Goal: Find specific page/section: Find specific page/section

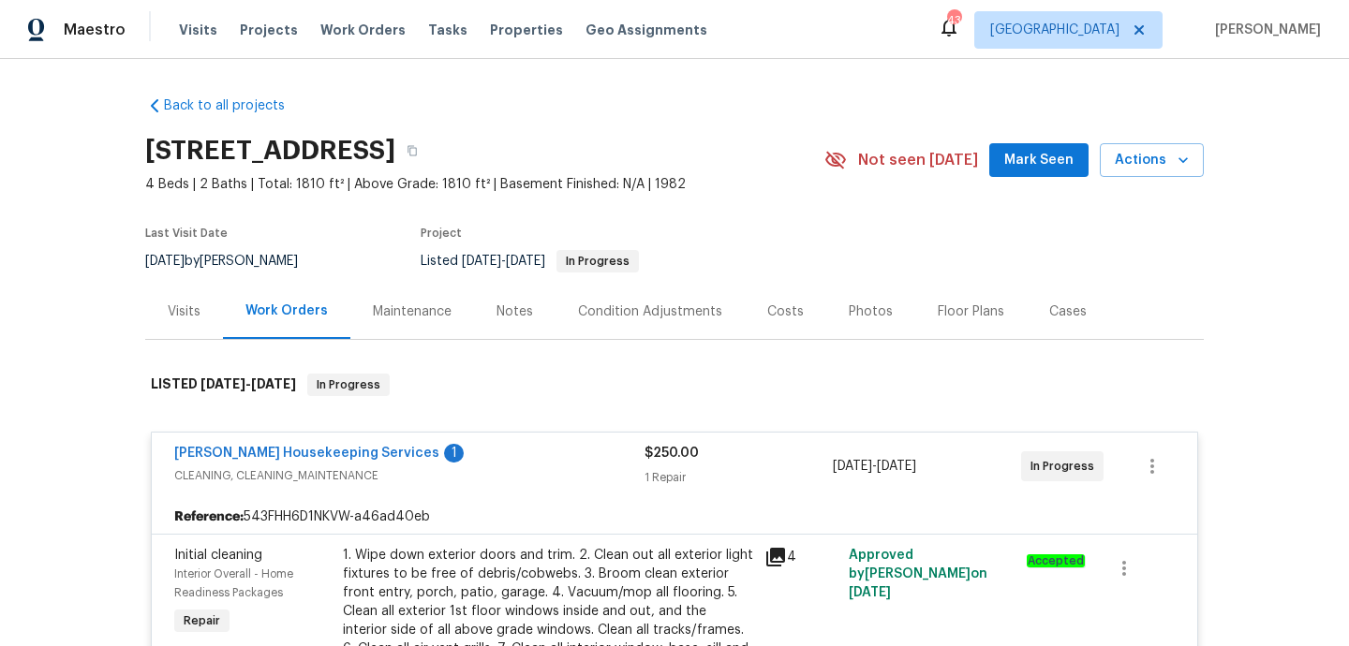
drag, startPoint x: 223, startPoint y: 265, endPoint x: 321, endPoint y: 265, distance: 98.3
click at [320, 265] on div "[DATE] by [PERSON_NAME]" at bounding box center [232, 261] width 175 height 22
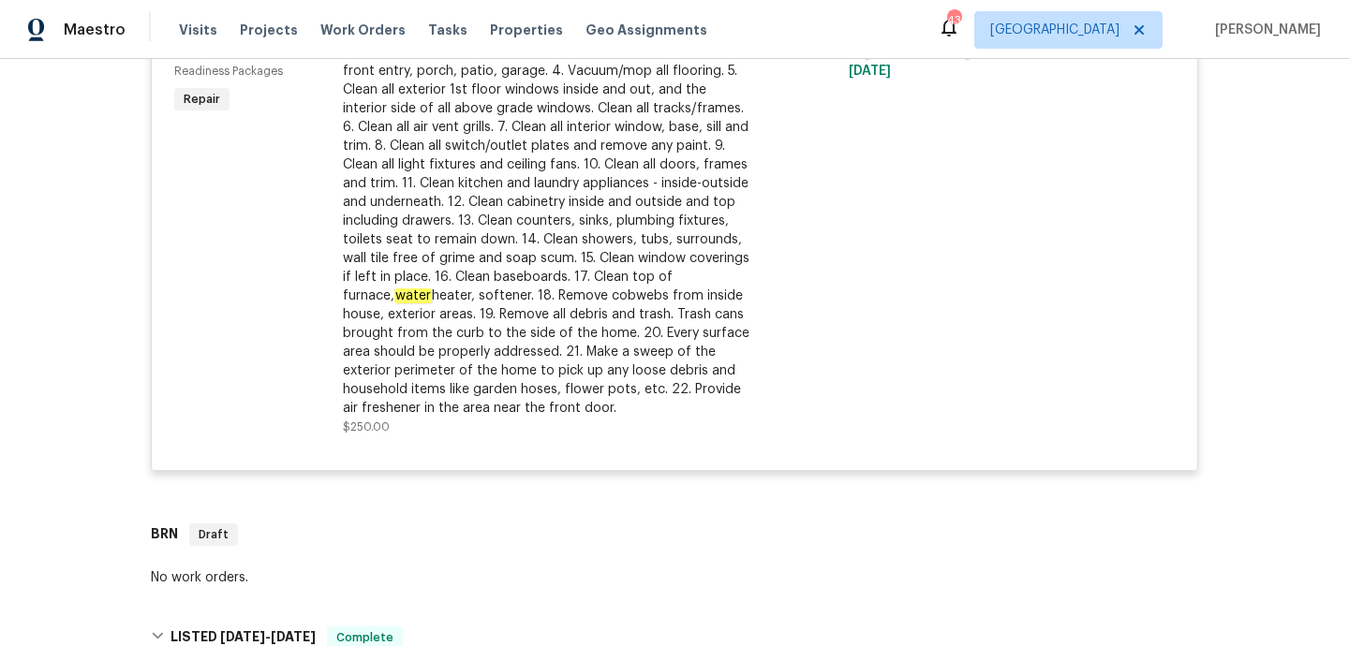
scroll to position [663, 0]
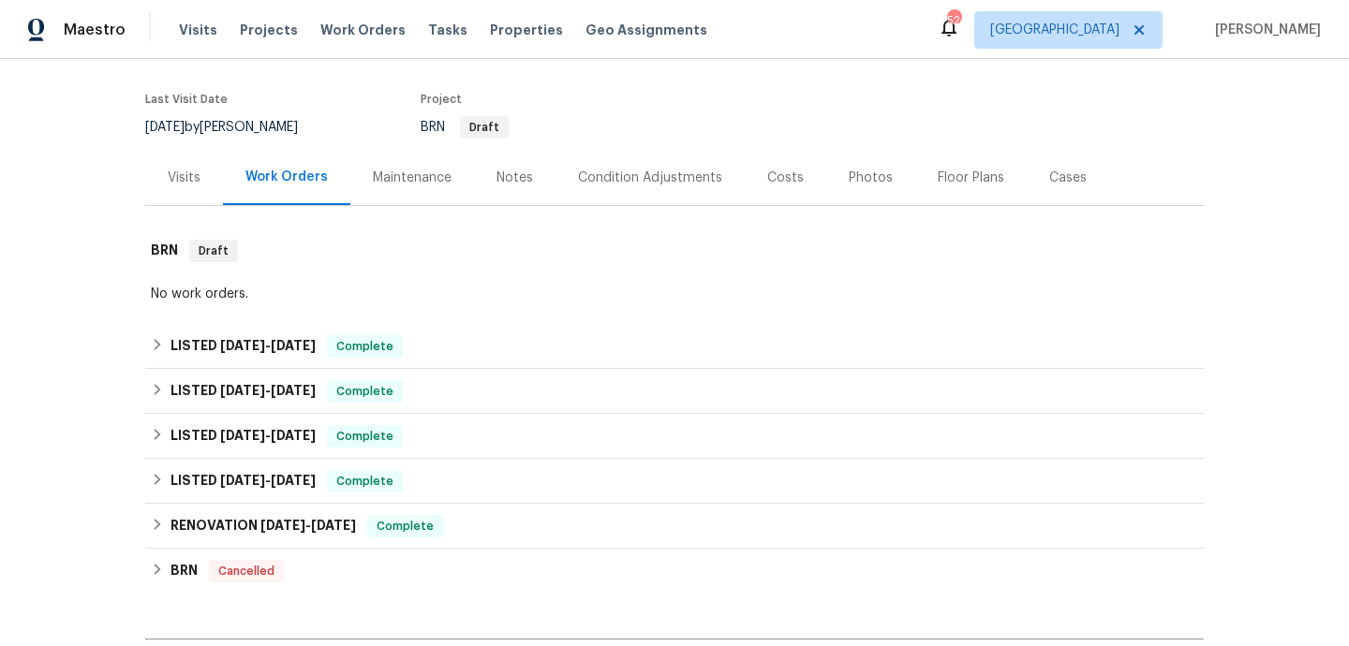
scroll to position [167, 0]
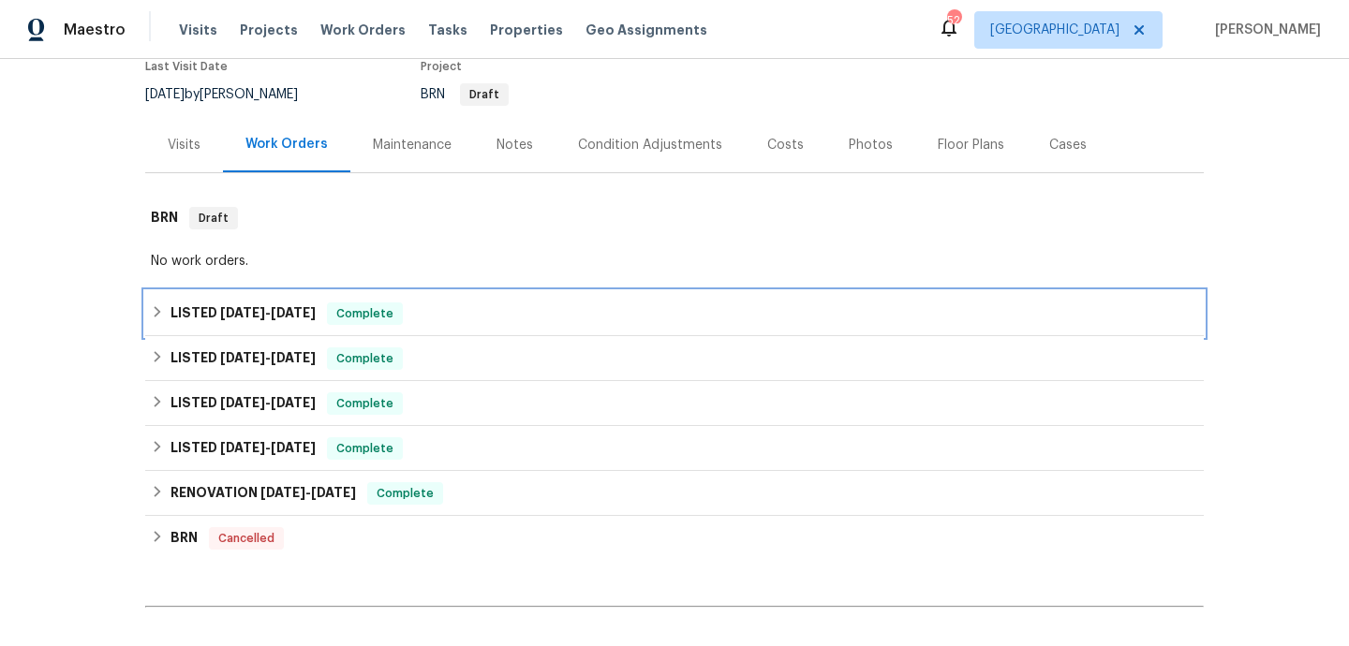
click at [455, 307] on div "LISTED 7/18/25 - 7/21/25 Complete" at bounding box center [674, 314] width 1047 height 22
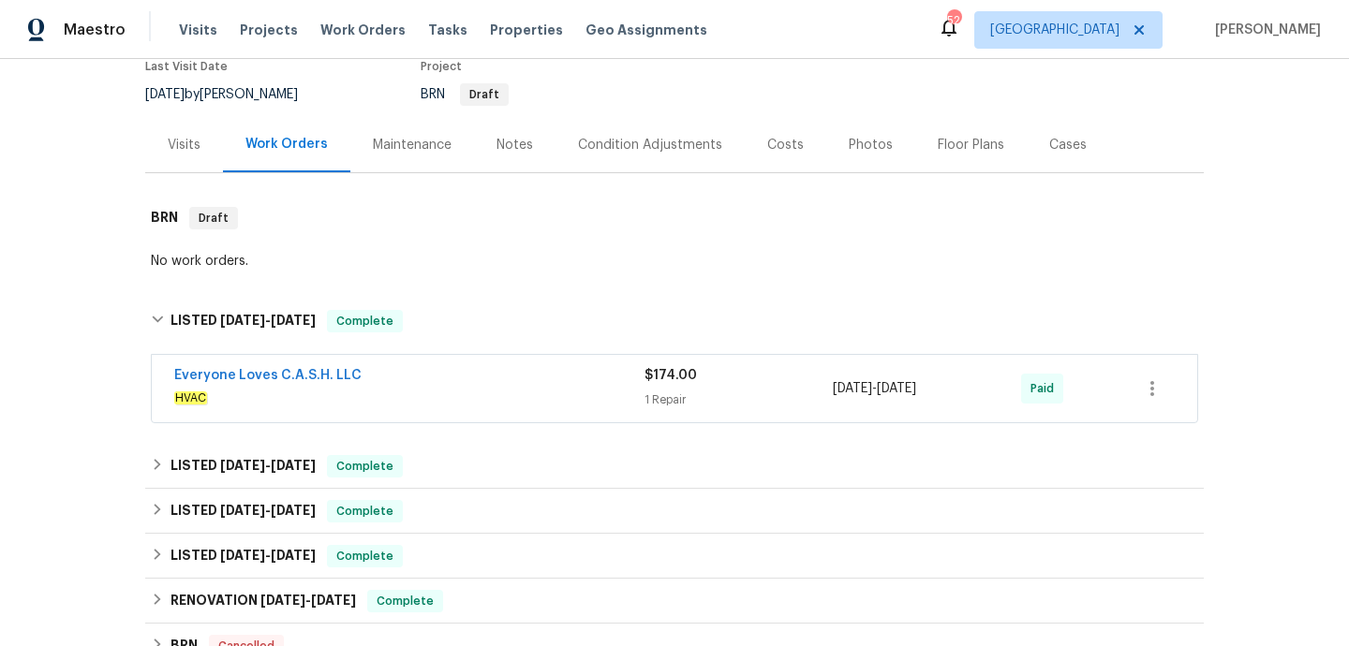
click at [479, 378] on div "Everyone Loves C.A.S.H. LLC" at bounding box center [409, 377] width 470 height 22
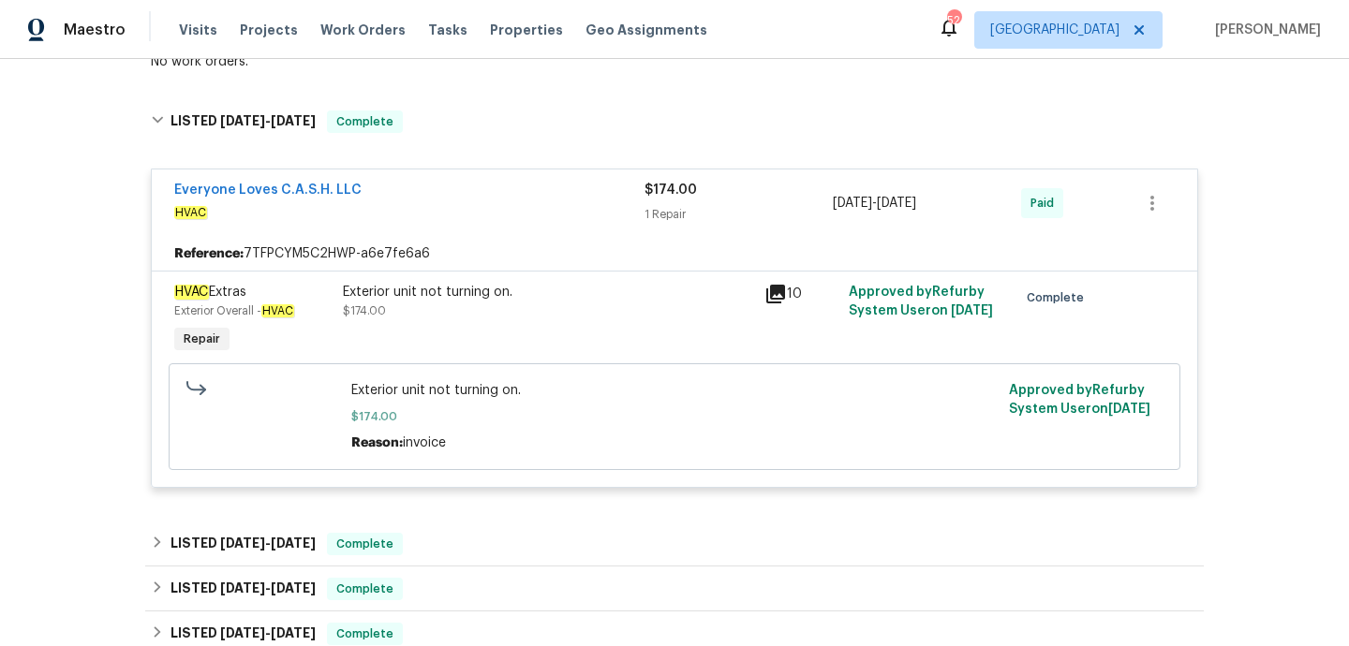
scroll to position [464, 0]
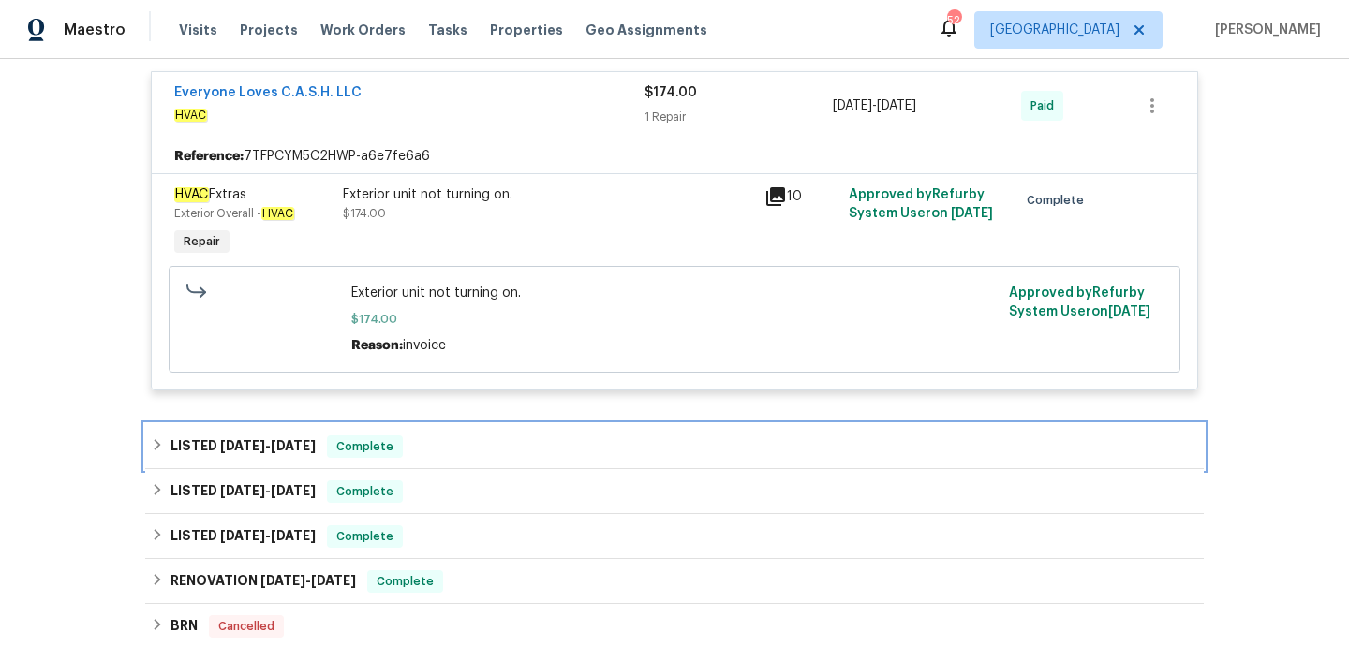
click at [427, 436] on div "LISTED 7/12/25 - 7/16/25 Complete" at bounding box center [674, 447] width 1047 height 22
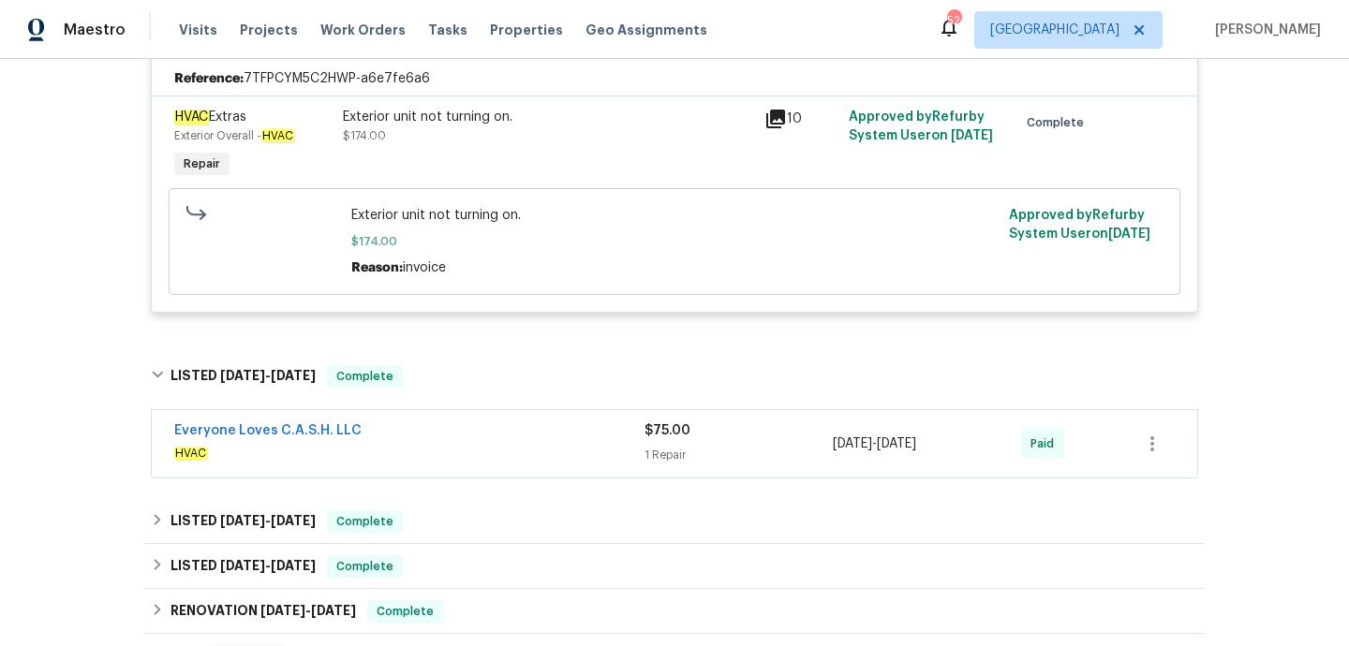
click at [427, 436] on div "Everyone Loves C.A.S.H. LLC" at bounding box center [409, 432] width 470 height 22
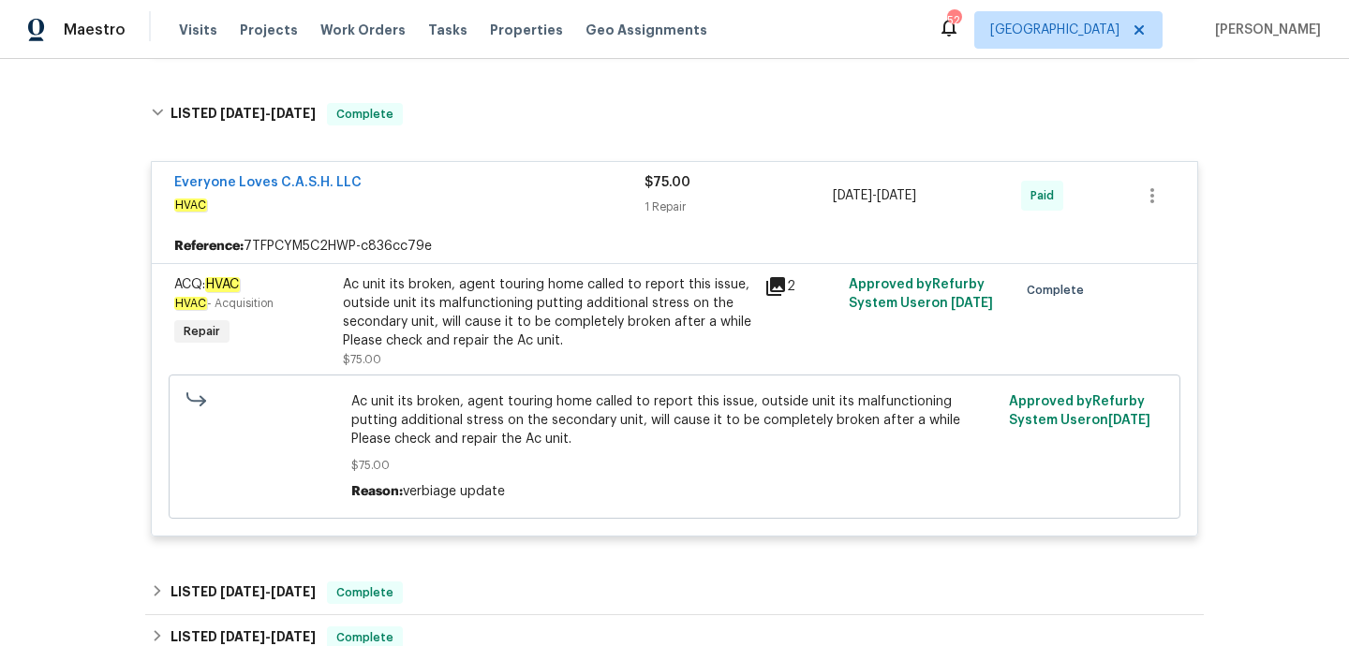
scroll to position [884, 0]
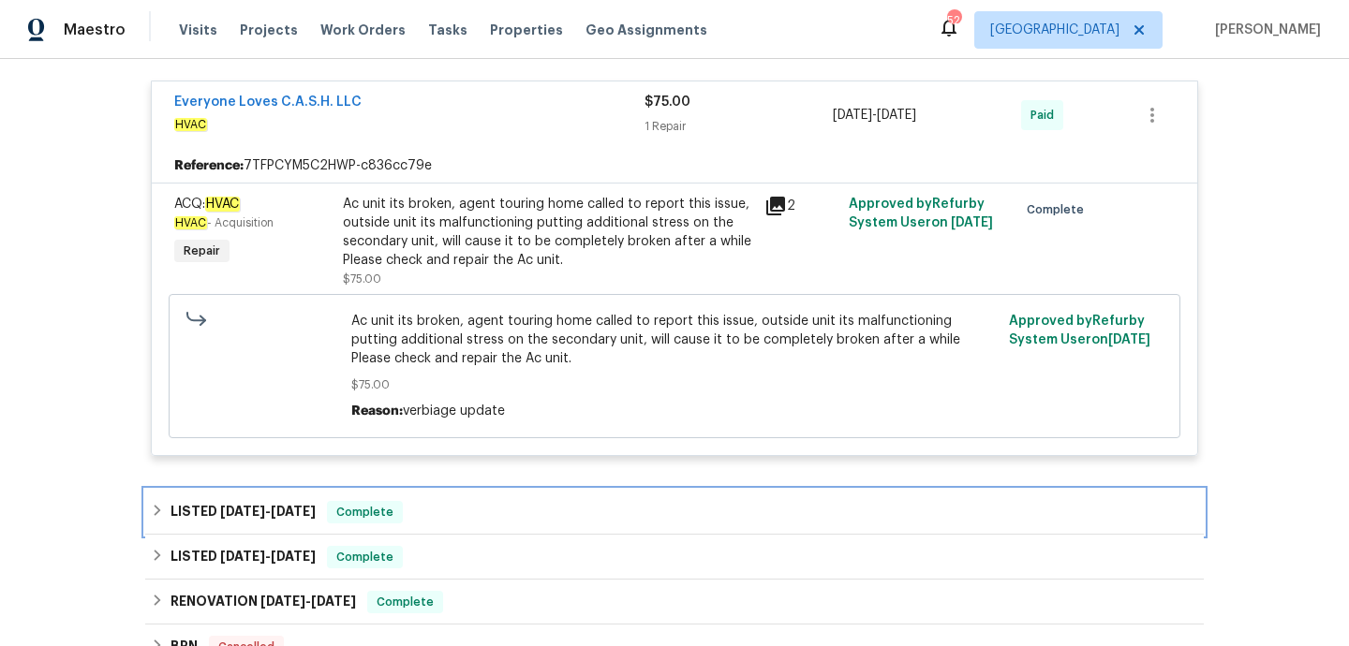
click at [449, 519] on div "LISTED 6/27/25 - 7/11/25 Complete" at bounding box center [674, 512] width 1047 height 22
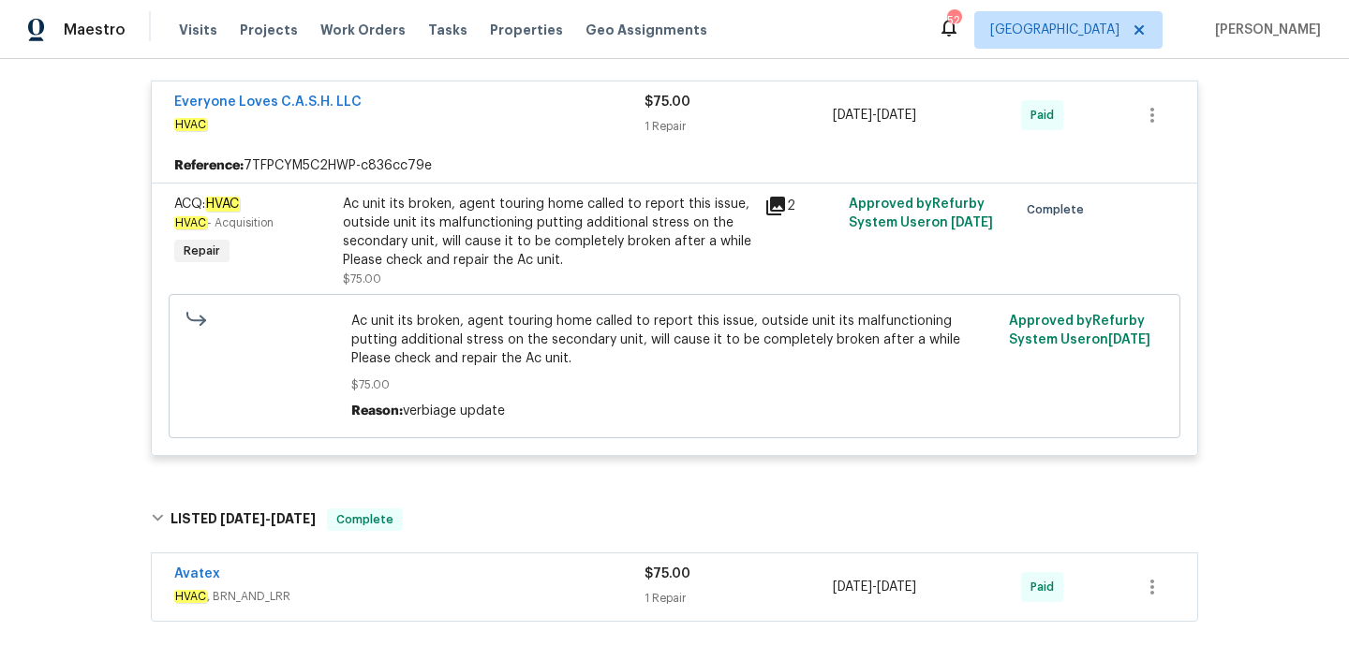
click at [465, 580] on div "Avatex" at bounding box center [409, 576] width 470 height 22
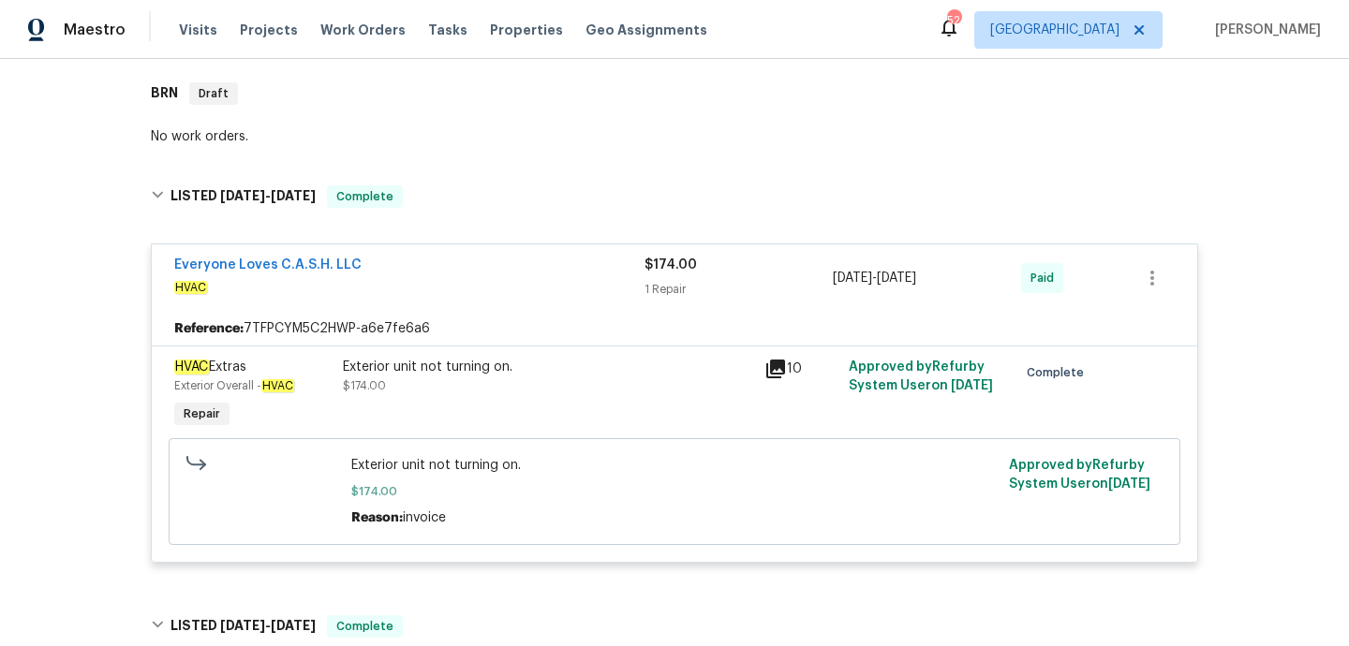
scroll to position [30, 0]
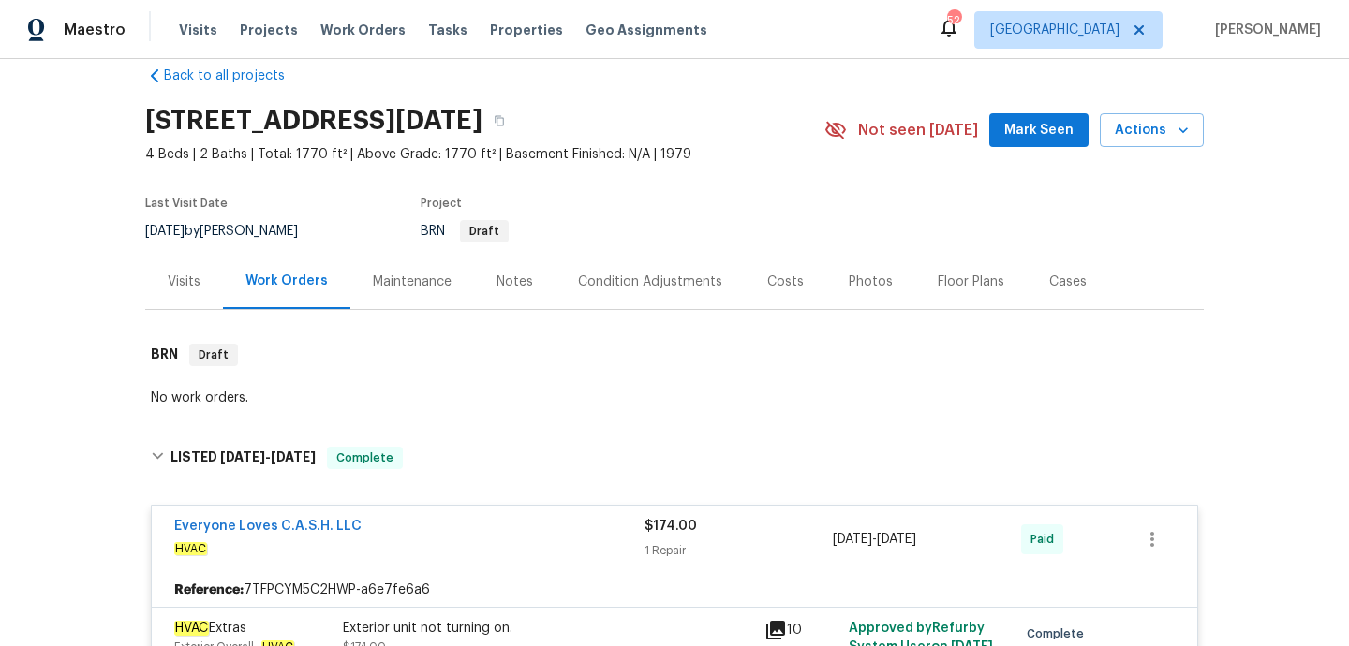
click at [186, 275] on div "Visits" at bounding box center [184, 282] width 33 height 19
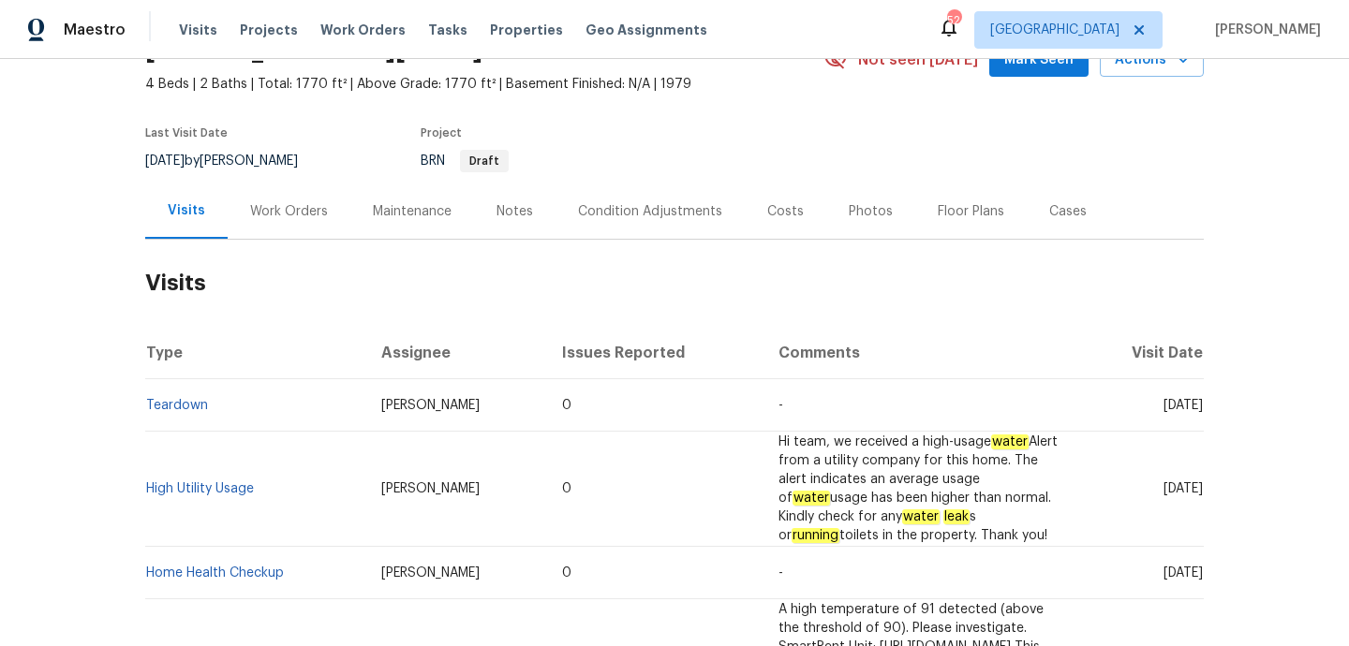
scroll to position [105, 0]
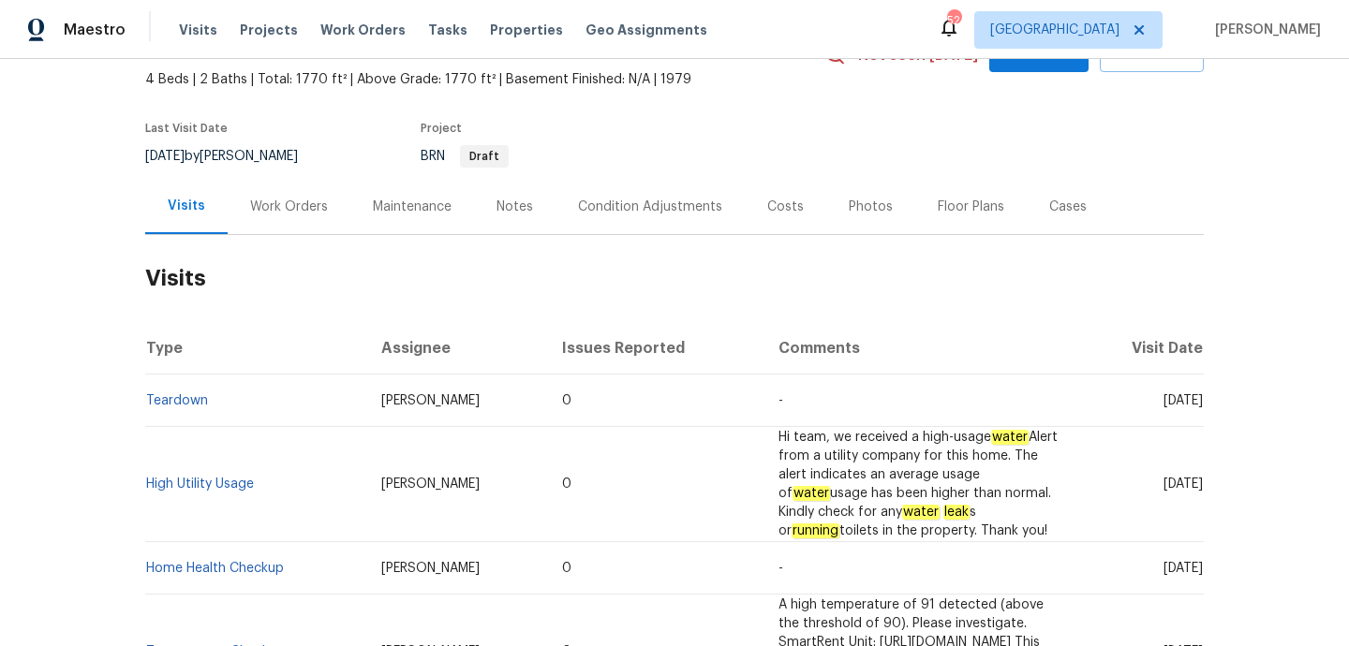
click at [240, 476] on td "High Utility Usage" at bounding box center [255, 484] width 221 height 115
click at [232, 478] on link "High Utility Usage" at bounding box center [200, 484] width 108 height 13
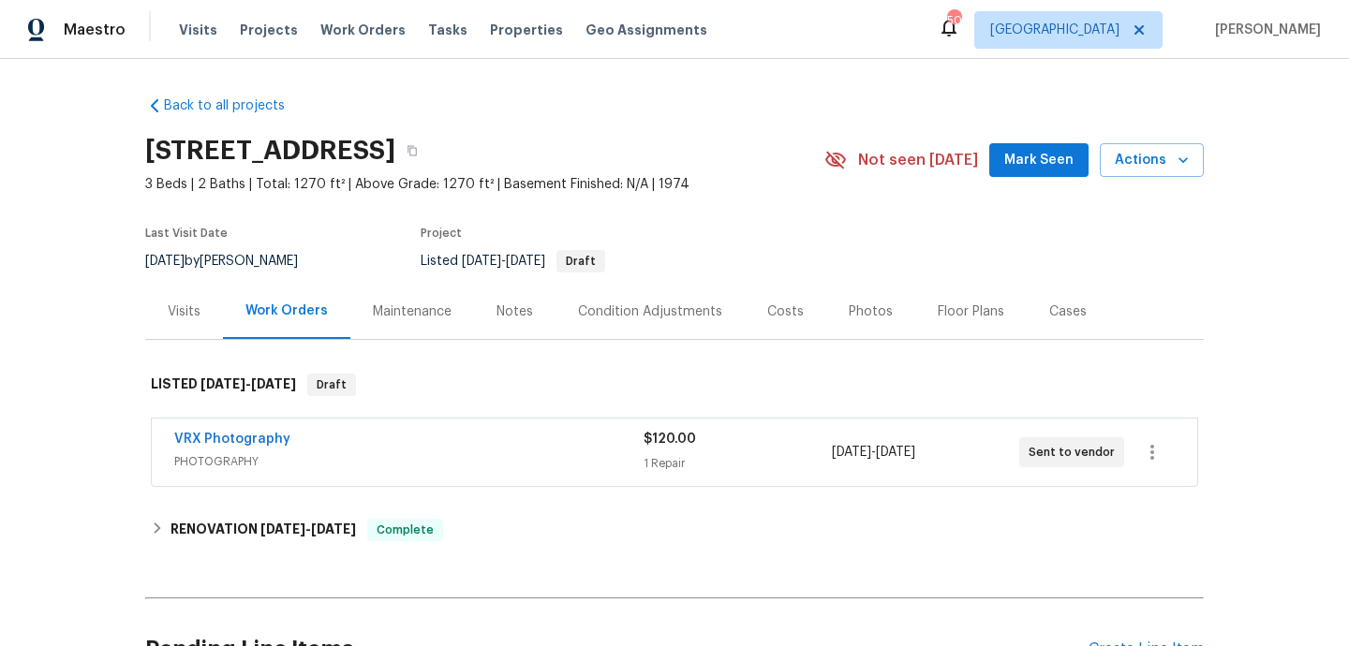
click at [454, 446] on div "VRX Photography" at bounding box center [408, 441] width 469 height 22
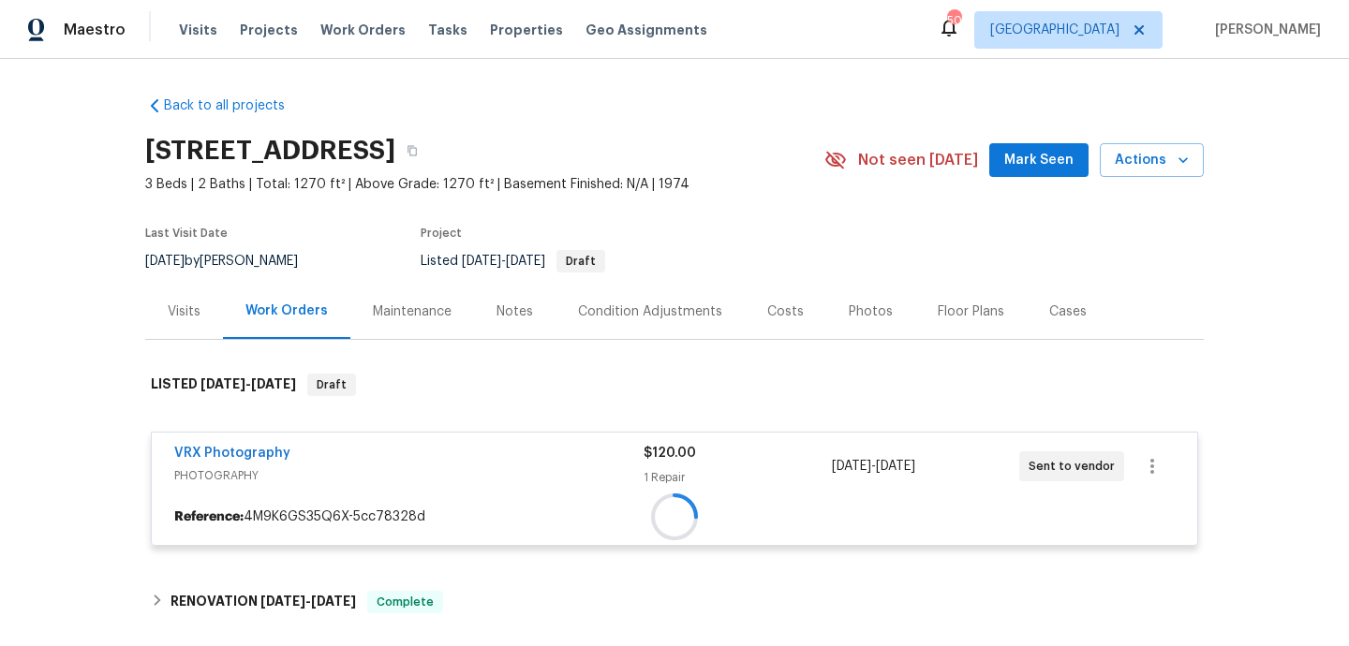
scroll to position [141, 0]
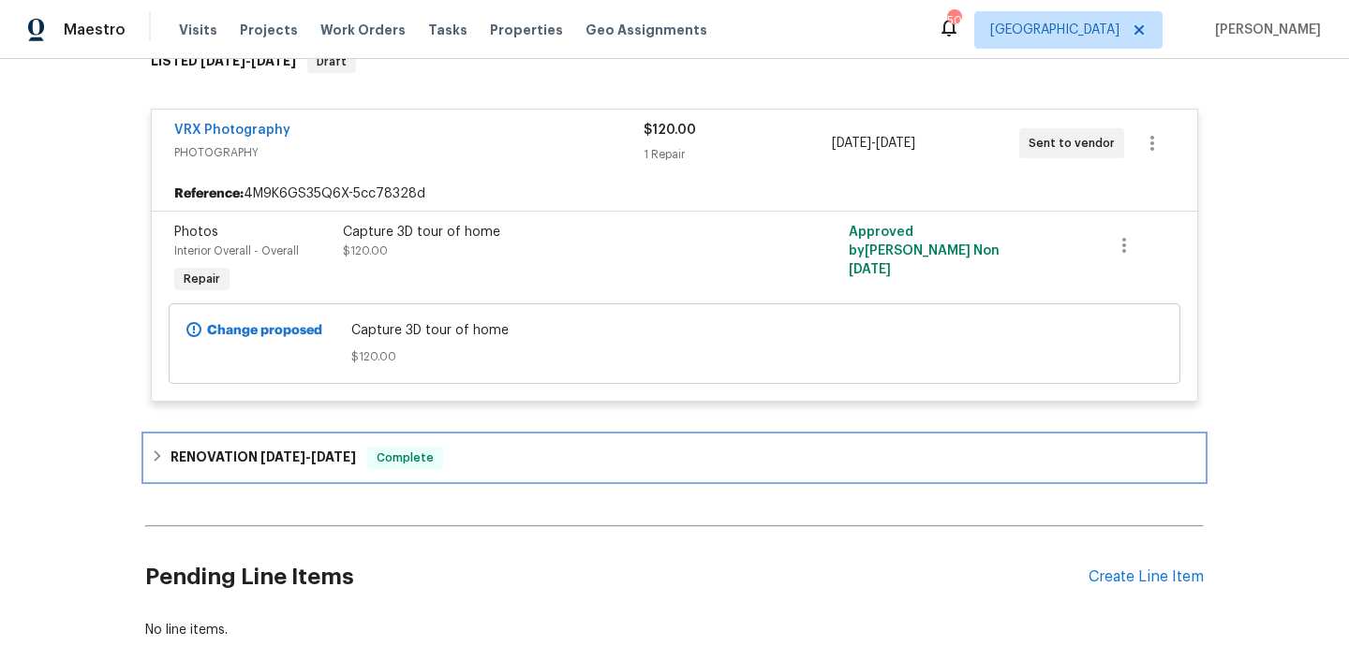
click at [454, 453] on div "RENOVATION 8/27/25 - 9/9/25 Complete" at bounding box center [674, 458] width 1047 height 22
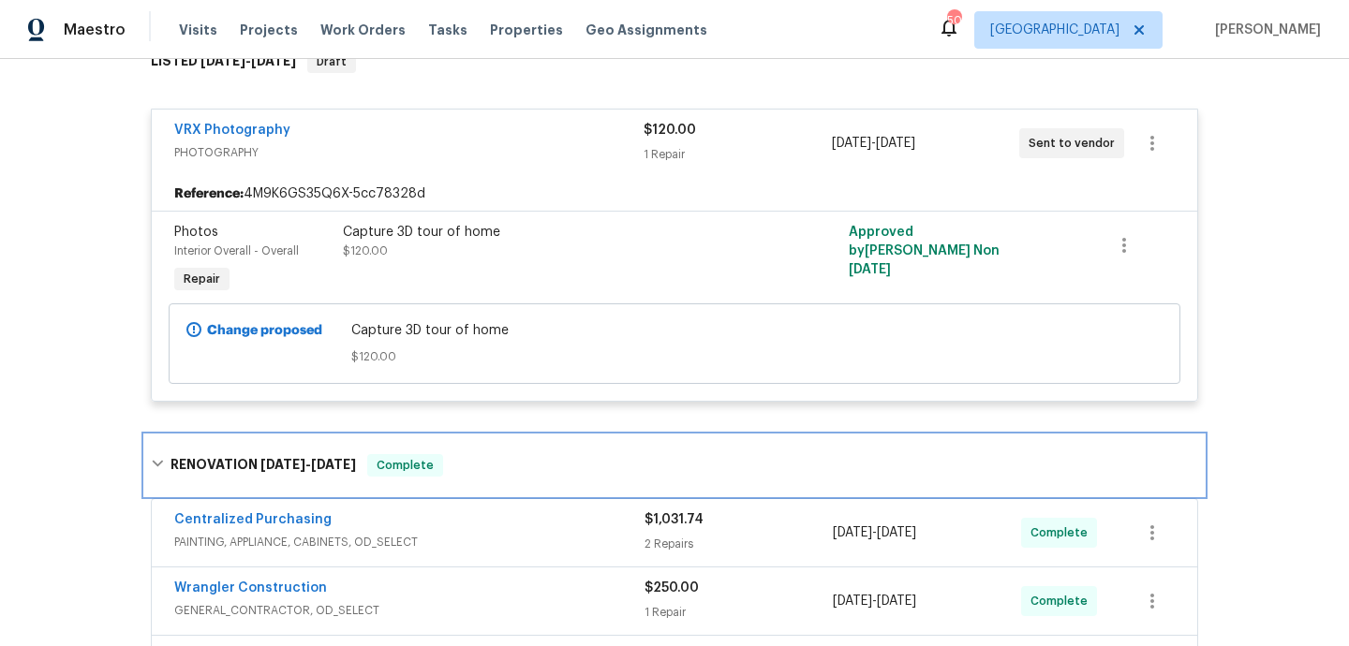
scroll to position [444, 0]
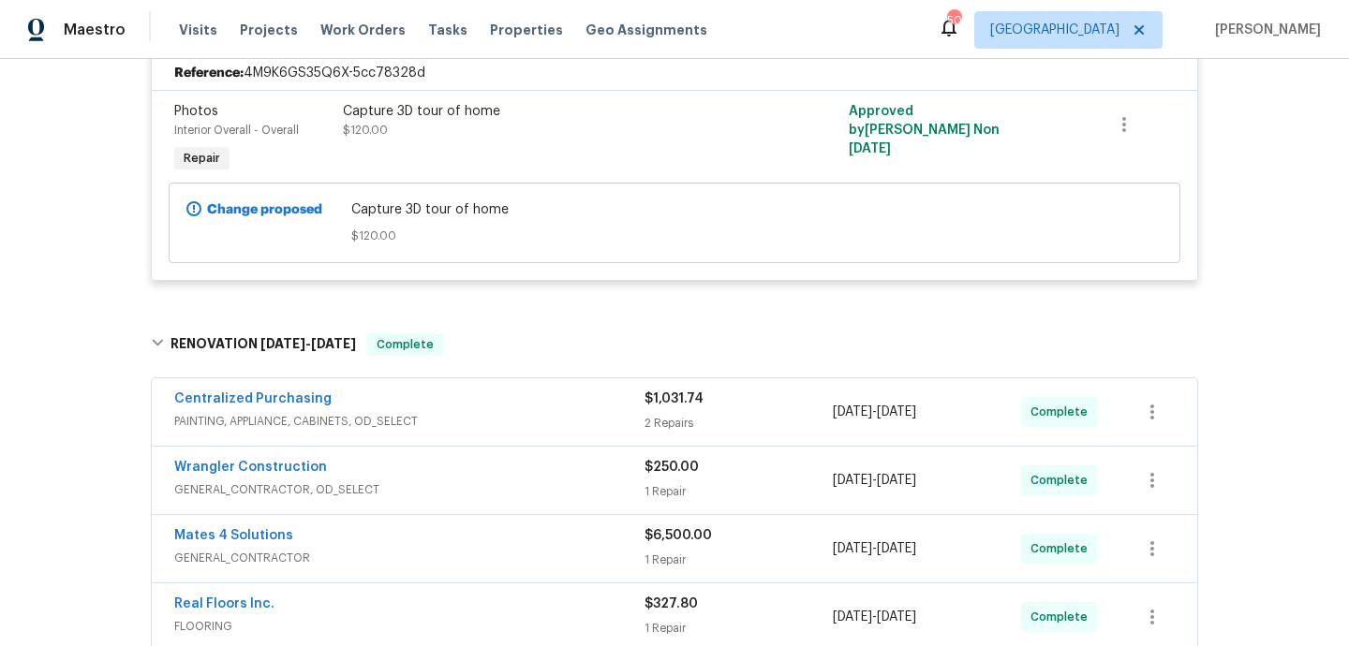
click at [505, 403] on div "Centralized Purchasing" at bounding box center [409, 401] width 470 height 22
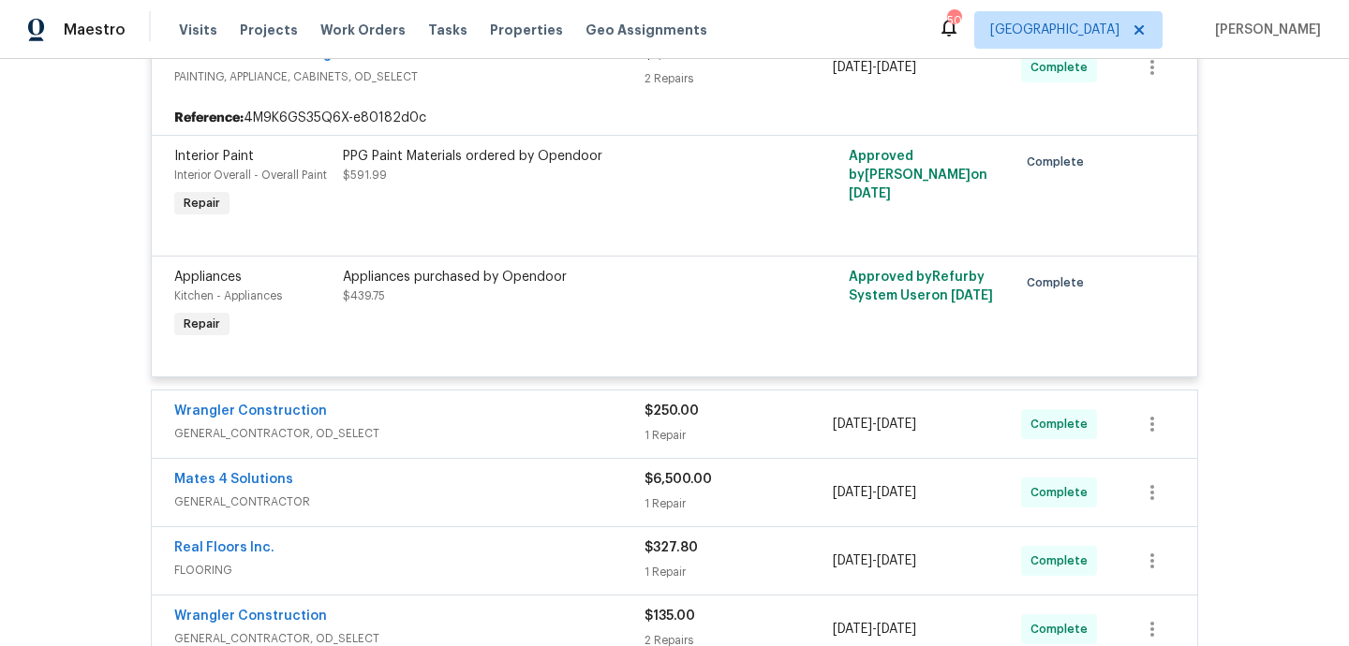
scroll to position [924, 0]
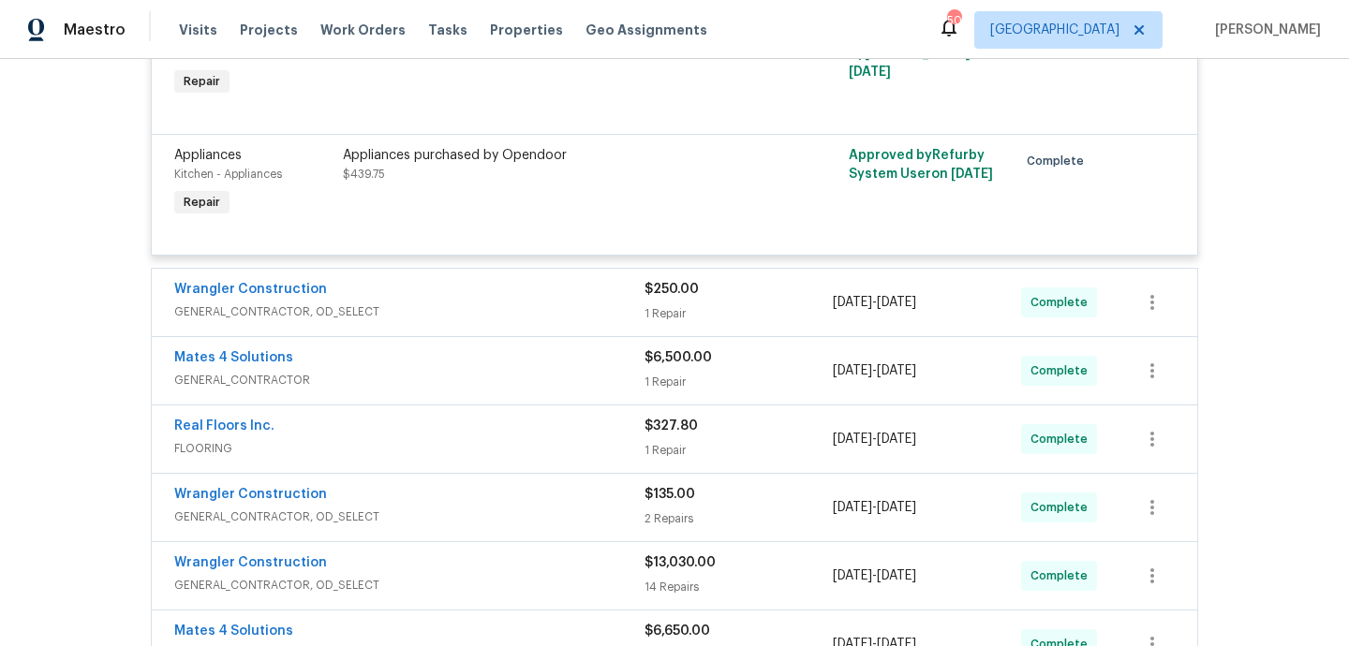
click at [520, 323] on div "Wrangler Construction GENERAL_CONTRACTOR, OD_SELECT" at bounding box center [409, 302] width 470 height 45
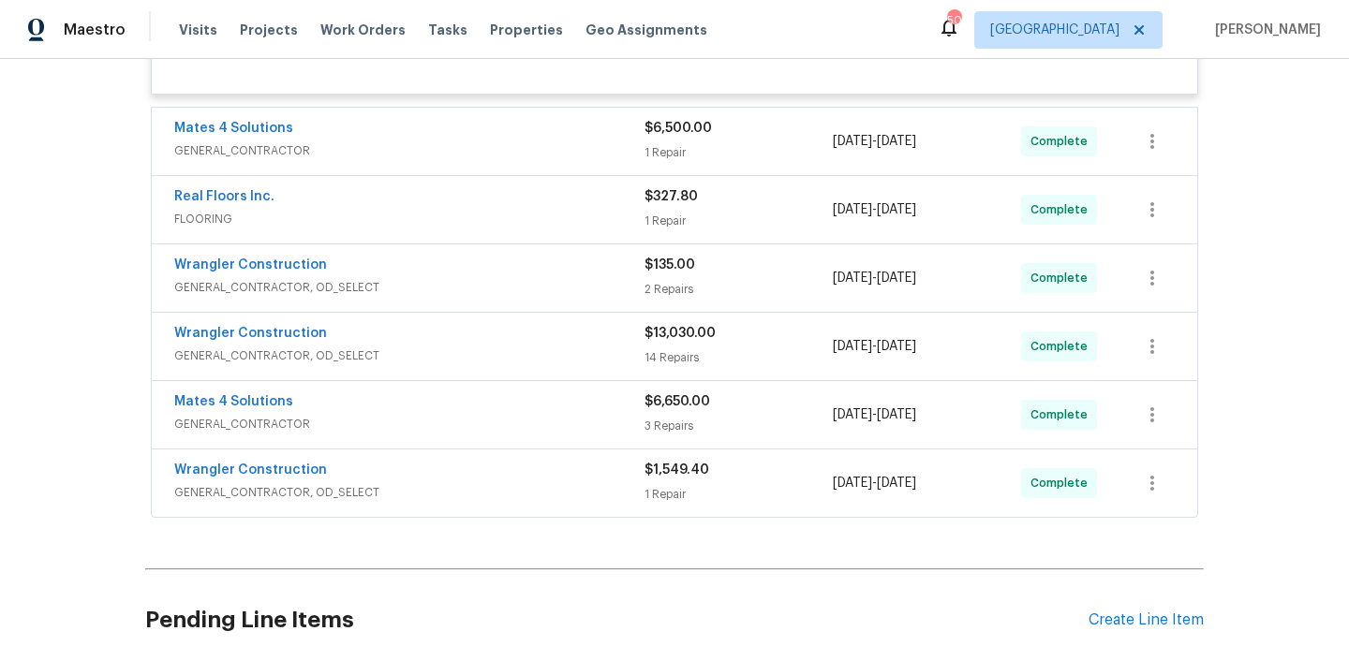
scroll to position [1526, 0]
